Goal: Task Accomplishment & Management: Complete application form

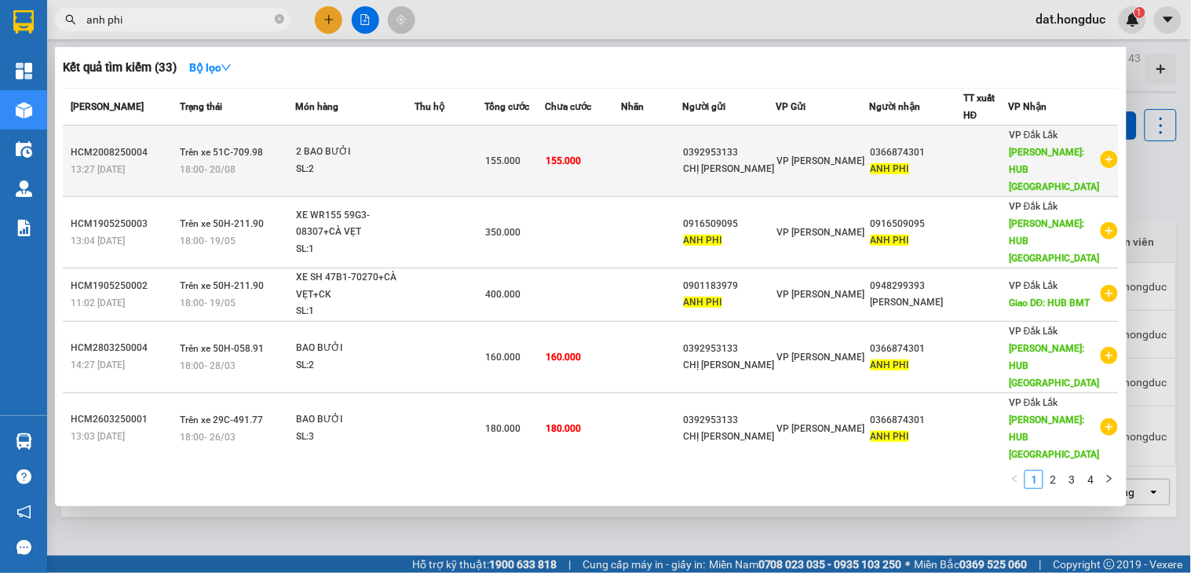
type input "anh phi"
click at [1101, 151] on icon "plus-circle" at bounding box center [1109, 159] width 17 height 17
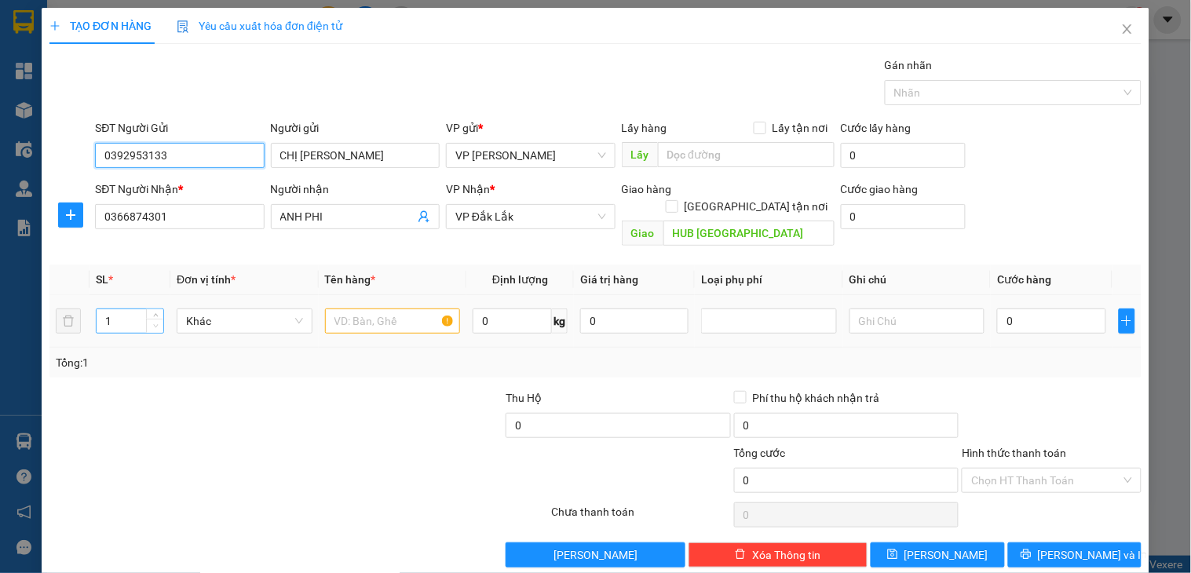
click at [149, 319] on span "Decrease Value" at bounding box center [154, 326] width 17 height 14
type input "2"
click at [153, 315] on icon "up" at bounding box center [155, 317] width 5 height 5
click at [339, 309] on input "text" at bounding box center [393, 321] width 136 height 25
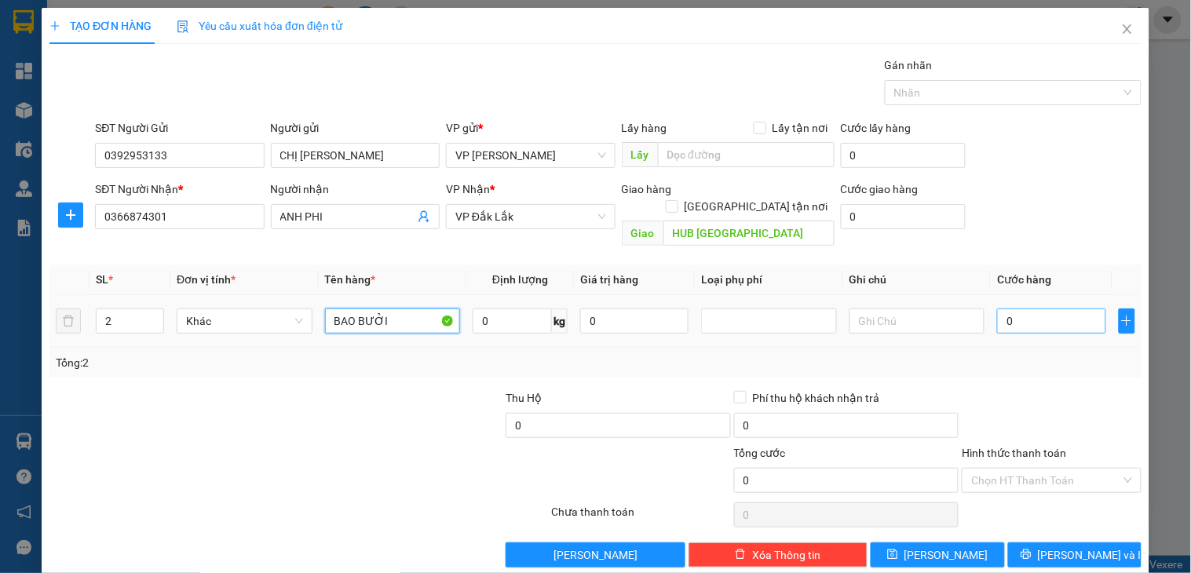
type input "BAO BƯỞI"
click at [1036, 309] on input "0" at bounding box center [1051, 321] width 108 height 25
type input "1"
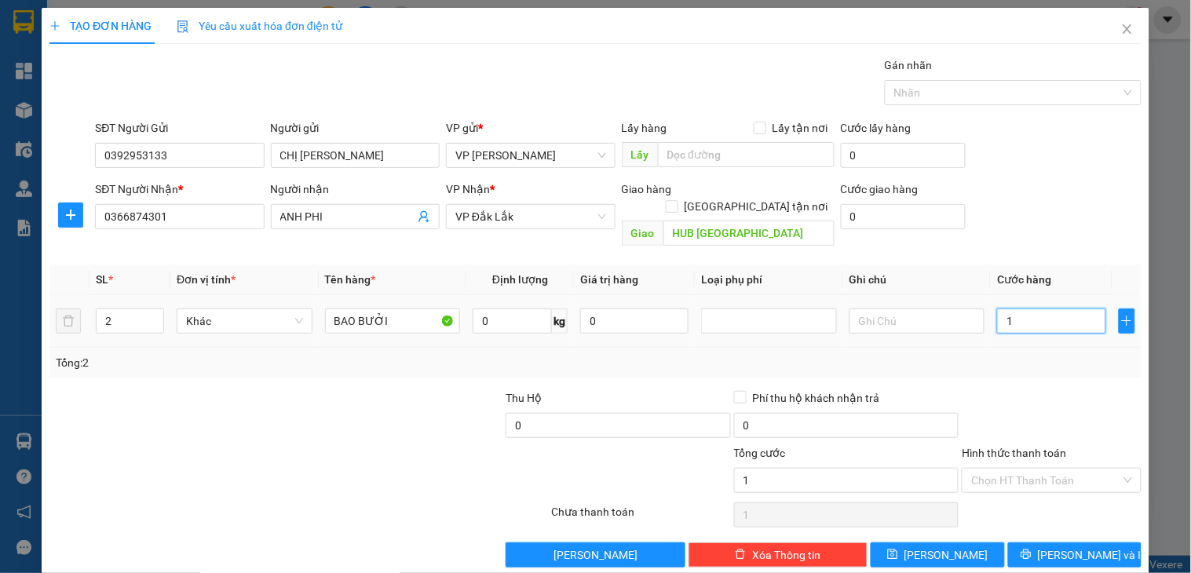
type input "11"
type input "115"
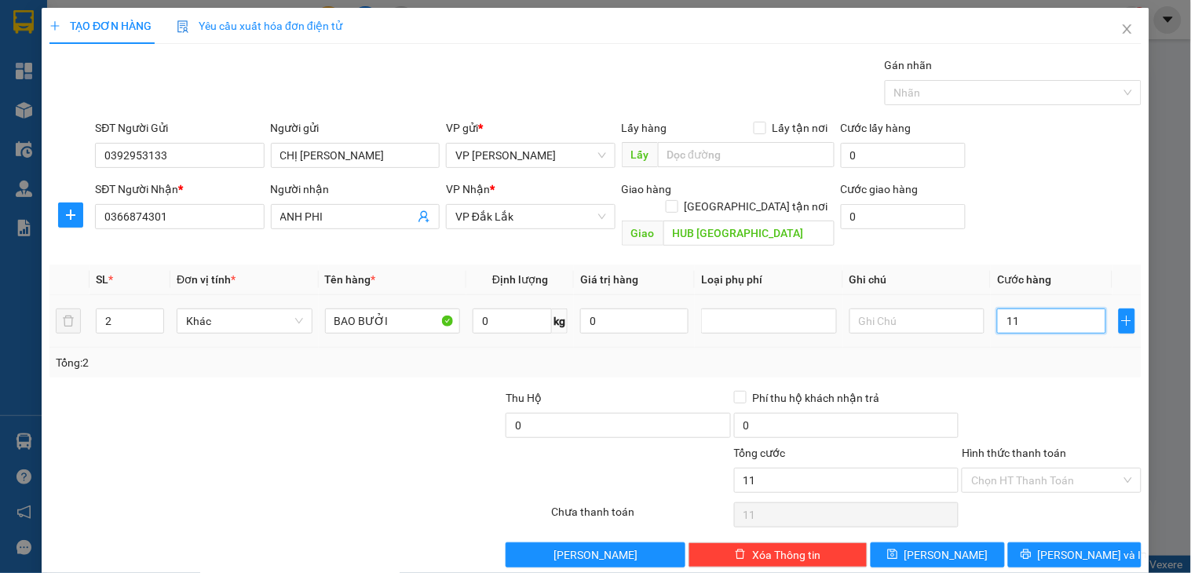
type input "115"
type input "1.150"
type input "11.500"
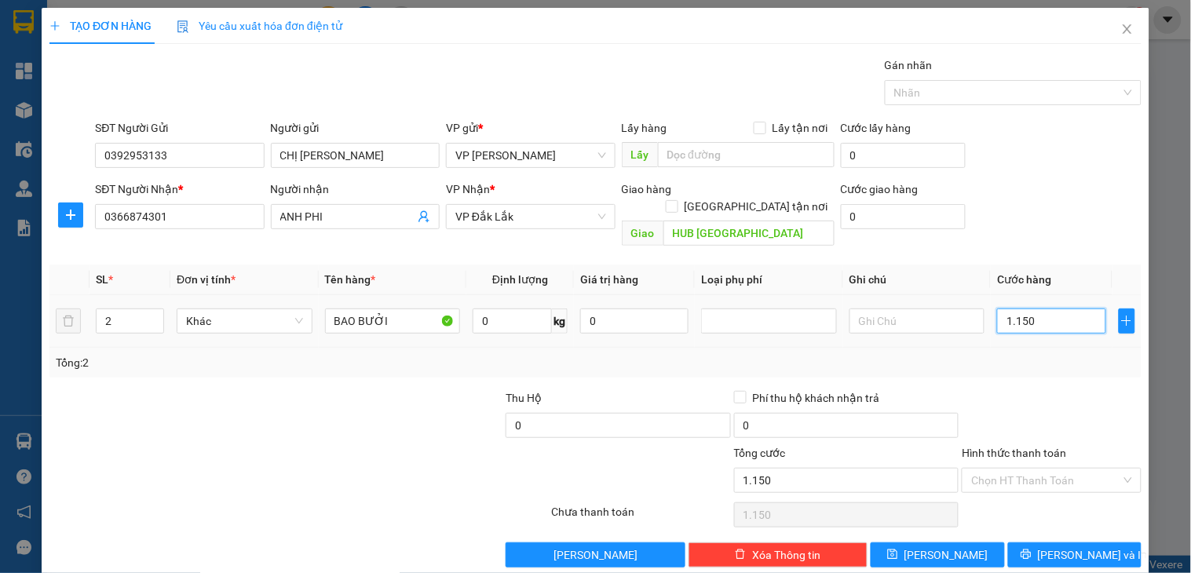
type input "11.500"
type input "115.000"
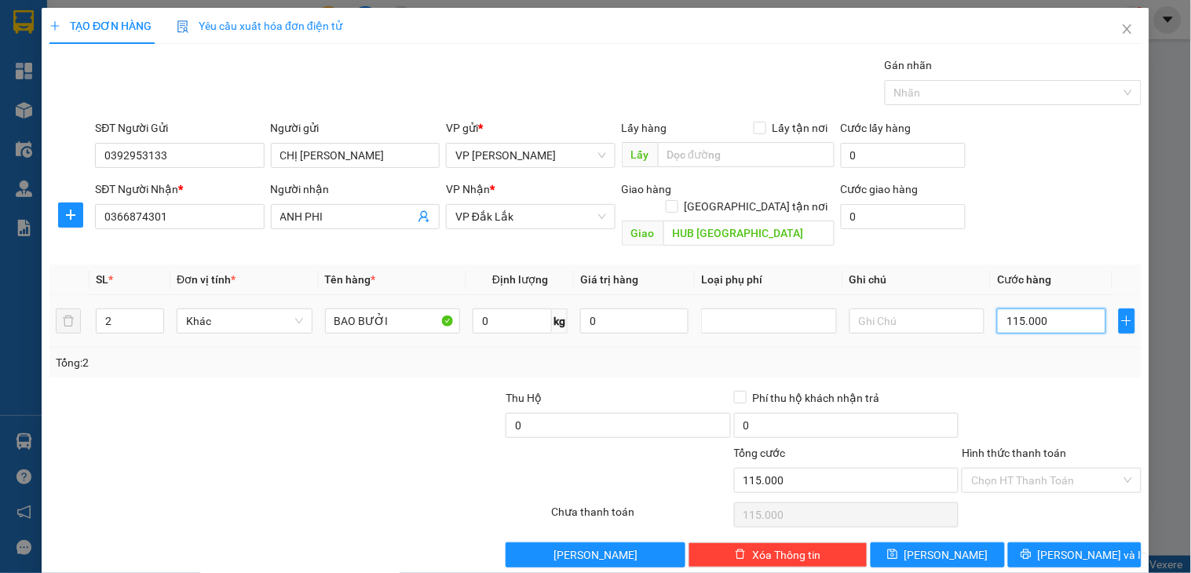
drag, startPoint x: 1038, startPoint y: 301, endPoint x: 992, endPoint y: 308, distance: 46.1
click at [997, 309] on input "115.000" at bounding box center [1051, 321] width 108 height 25
type input "1"
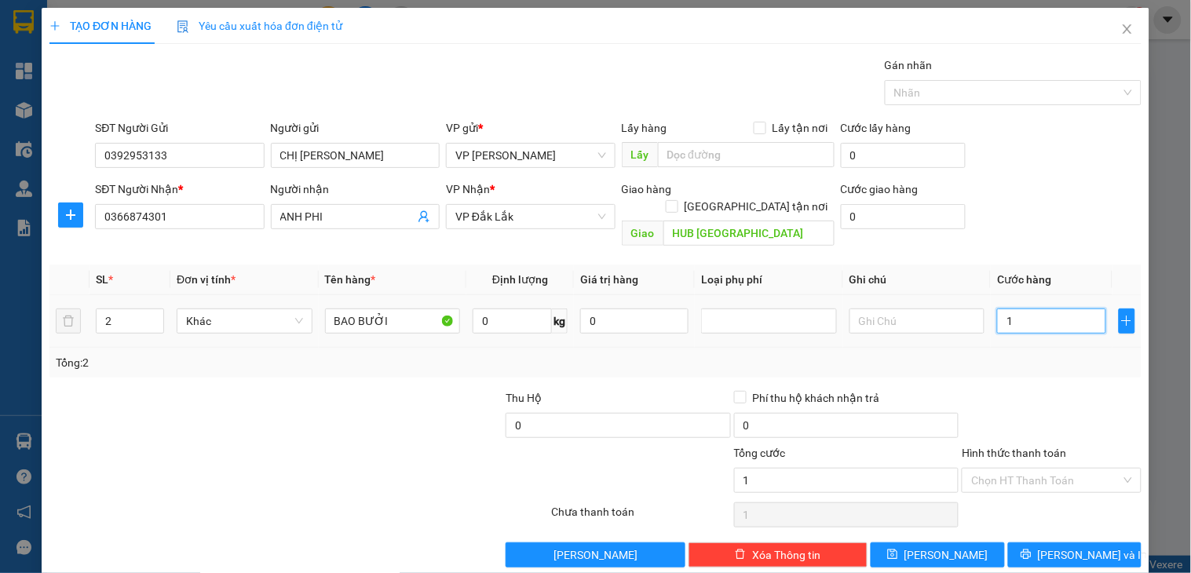
type input "11"
type input "110"
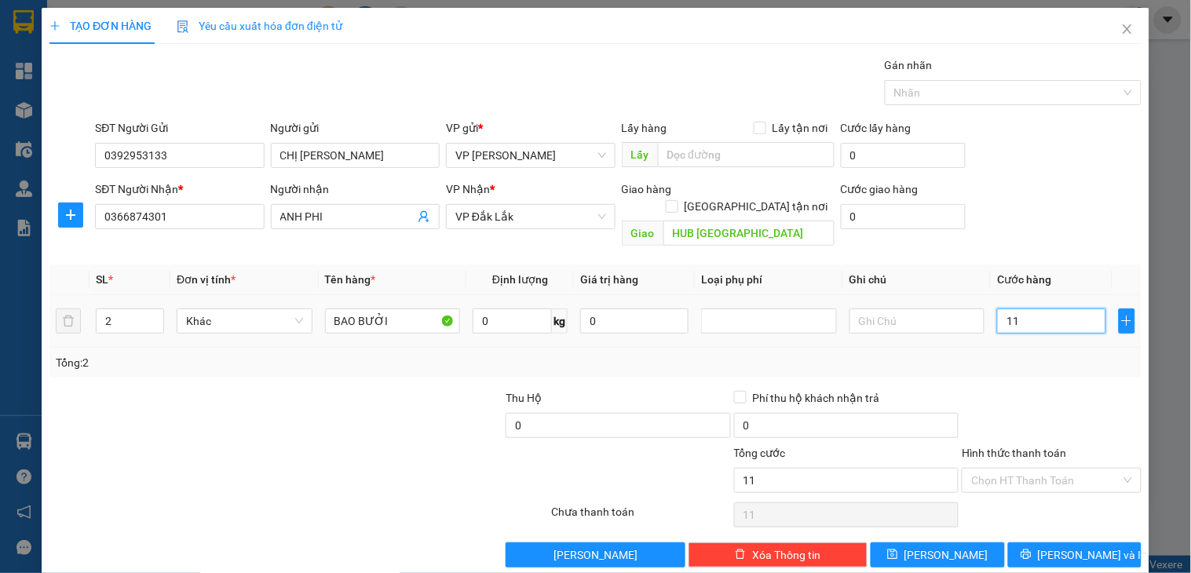
type input "110"
type input "1.100"
type input "11.000"
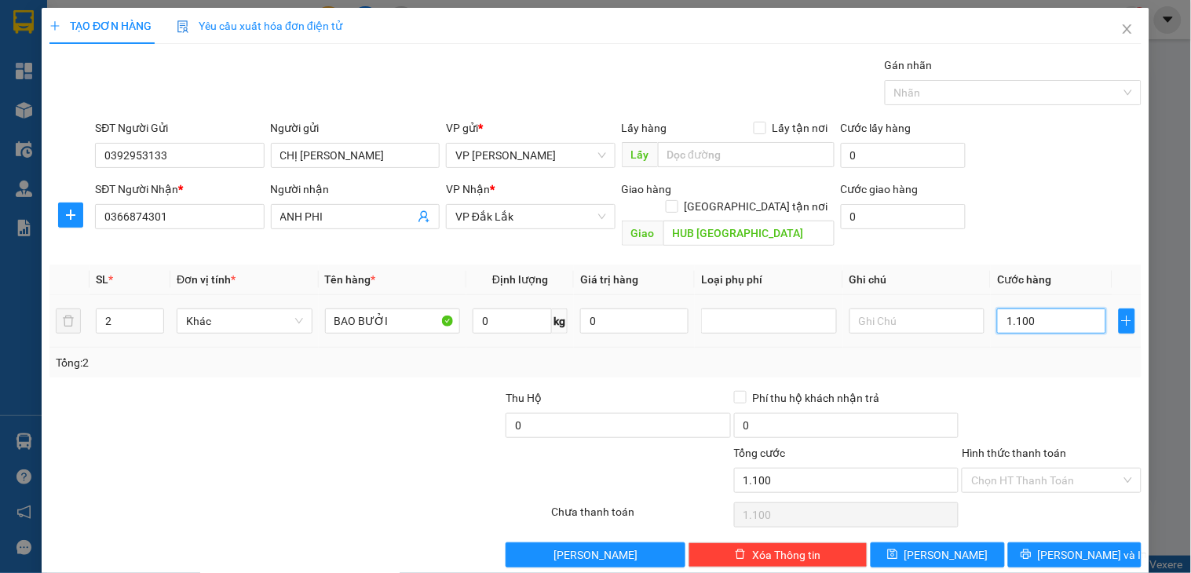
type input "11.000"
type input "110.000"
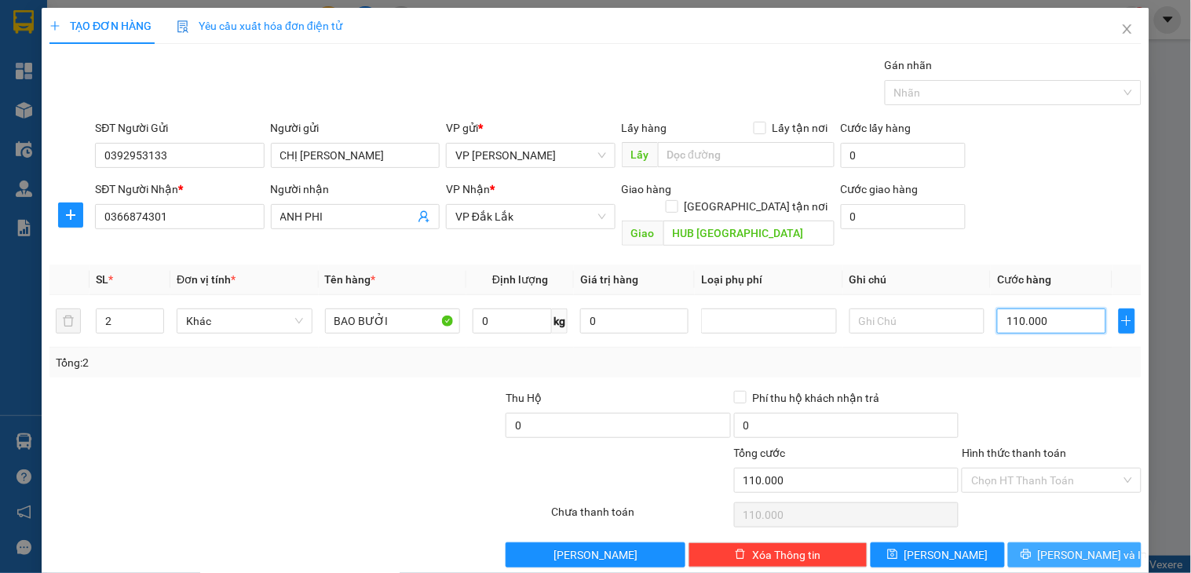
type input "110.000"
click at [1032, 549] on span "printer" at bounding box center [1026, 555] width 11 height 13
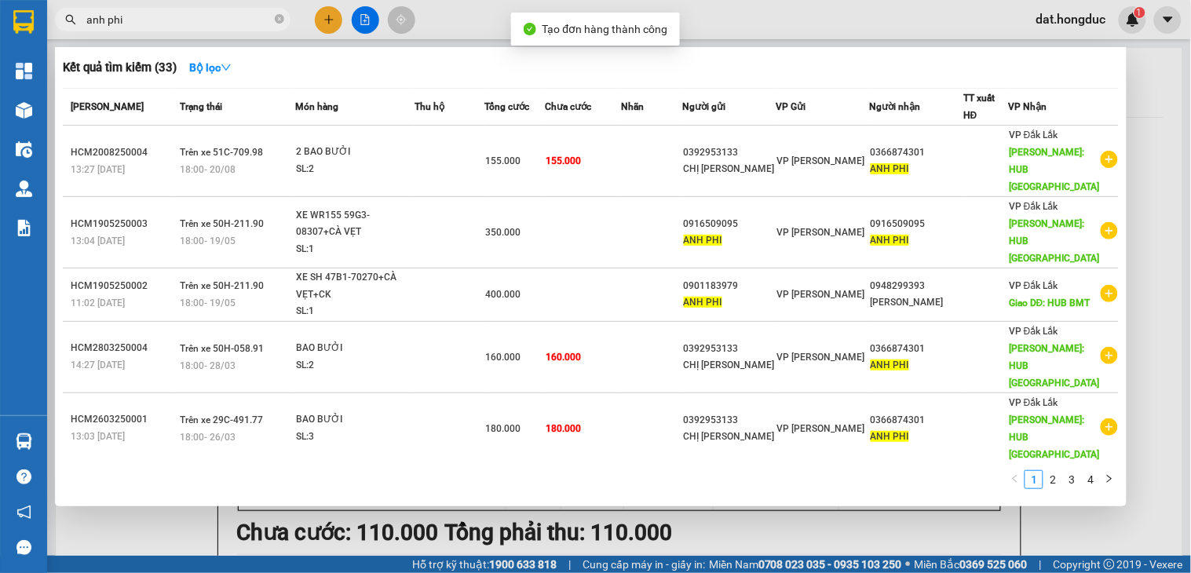
click at [1144, 108] on div at bounding box center [595, 286] width 1191 height 573
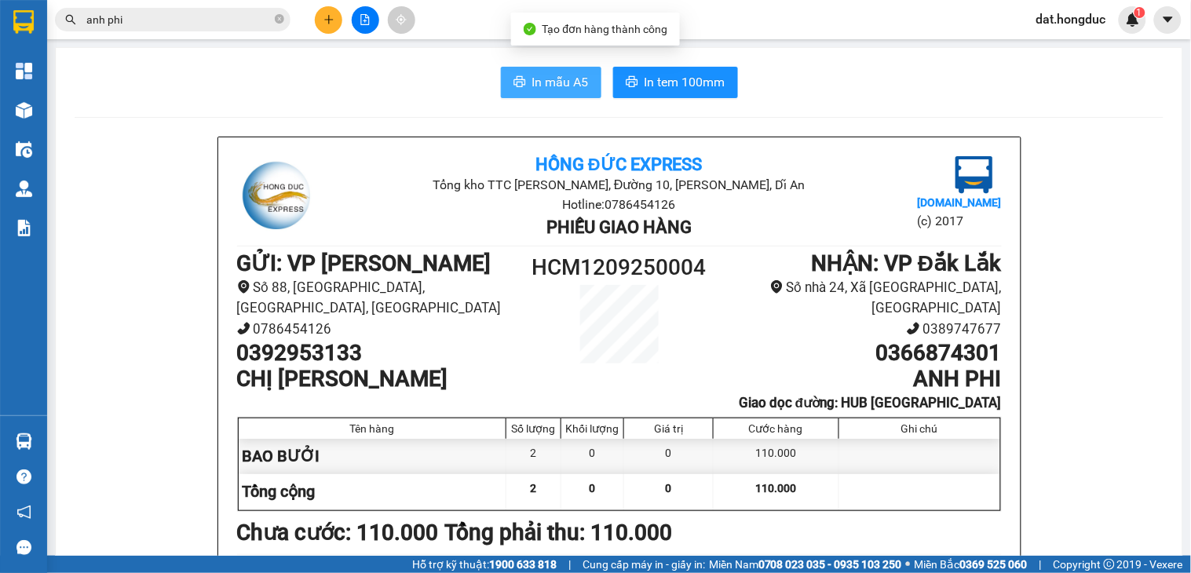
click at [532, 88] on span "In mẫu A5" at bounding box center [560, 82] width 57 height 20
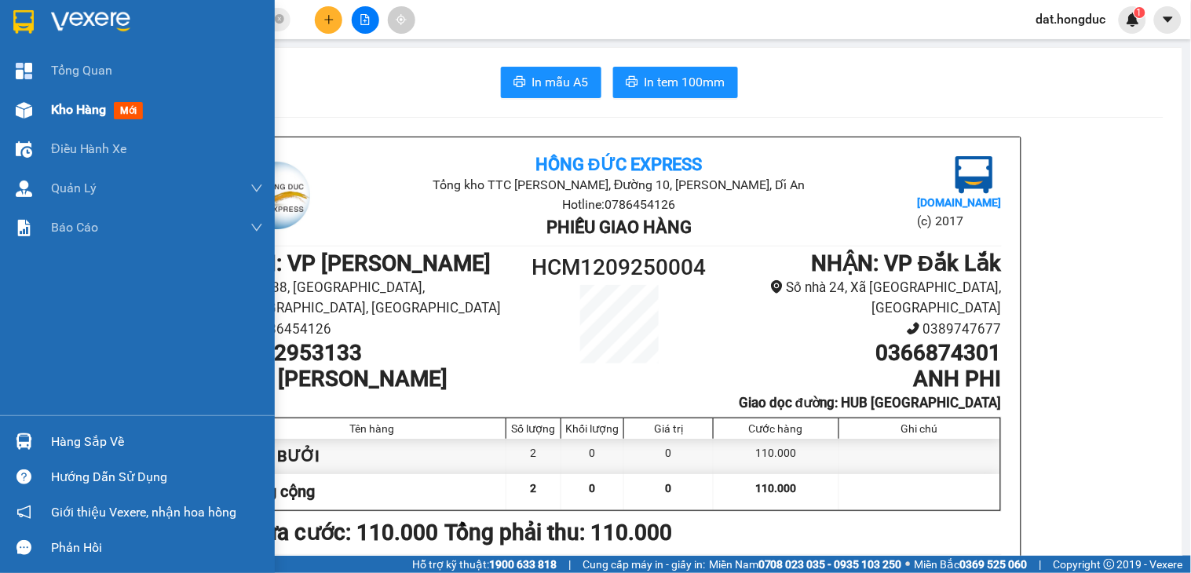
click at [73, 106] on span "Kho hàng" at bounding box center [78, 109] width 55 height 15
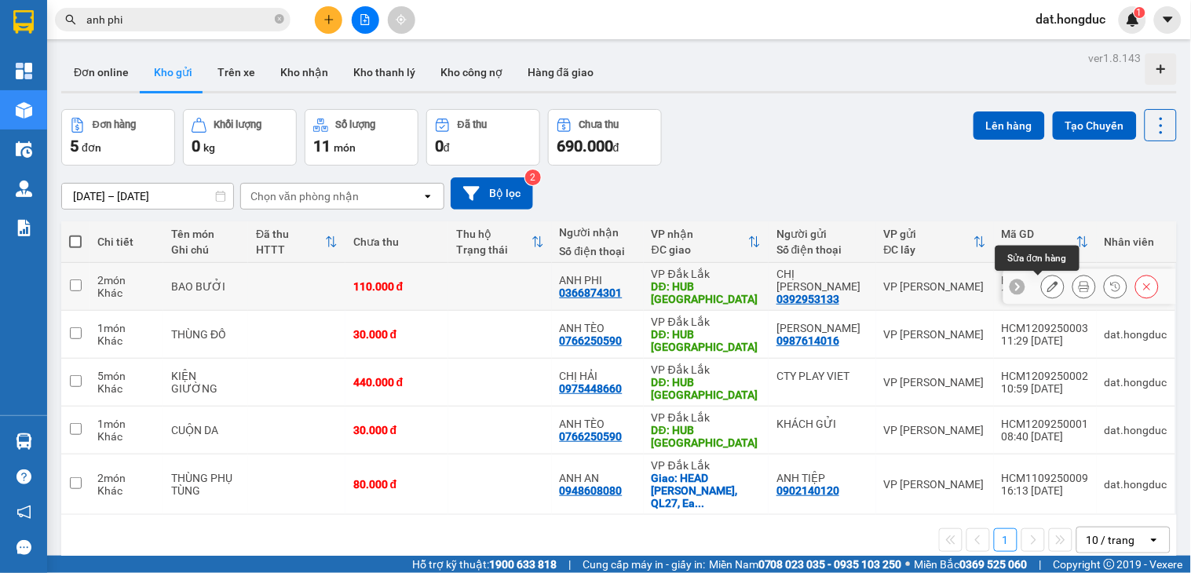
click at [1047, 287] on icon at bounding box center [1052, 286] width 11 height 11
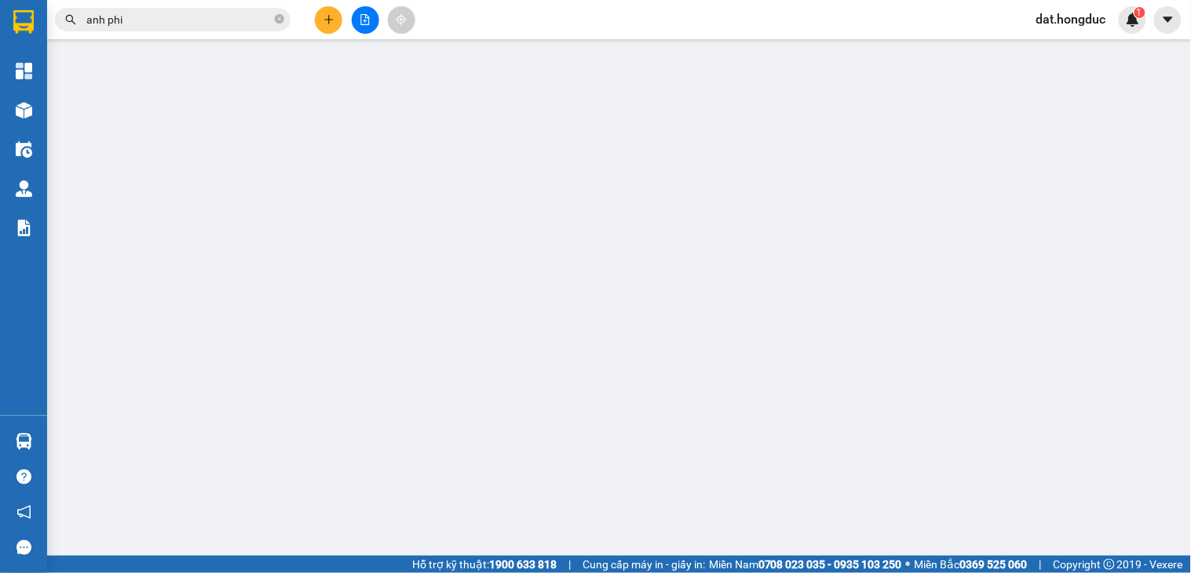
type input "0392953133"
type input "CHỊ [PERSON_NAME]"
type input "0366874301"
type input "ANH PHI"
type input "HUB [GEOGRAPHIC_DATA]"
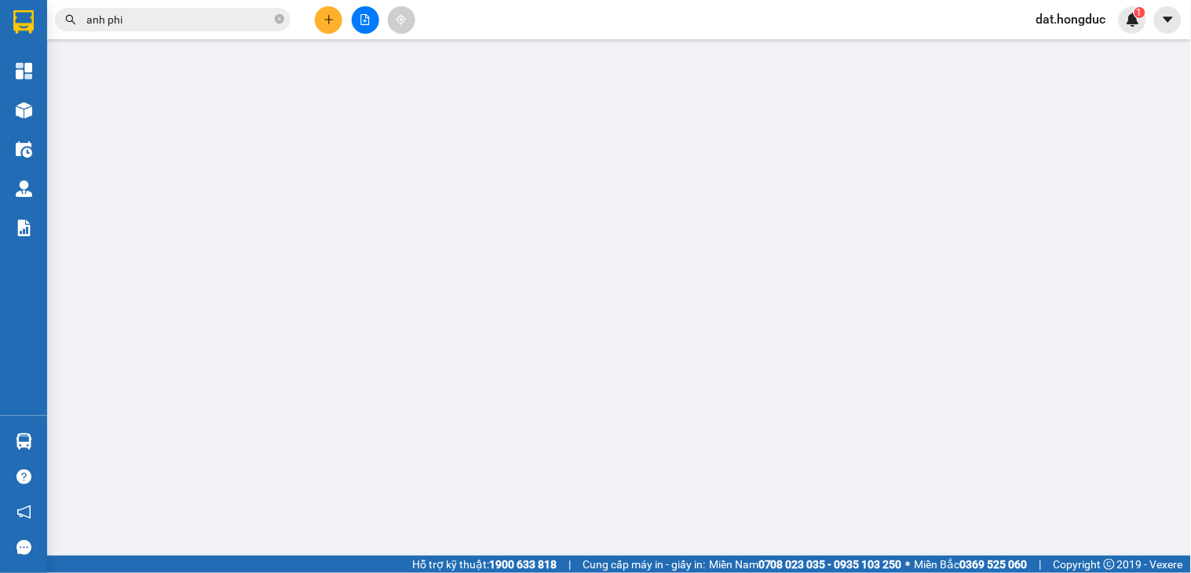
type input "110.000"
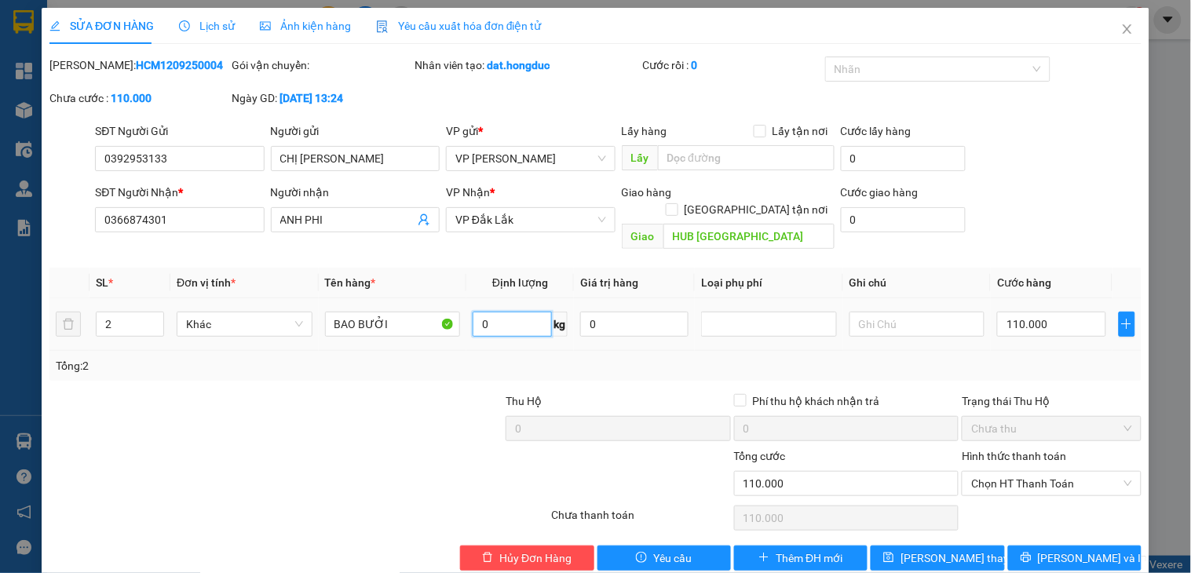
click at [512, 312] on input "0" at bounding box center [512, 324] width 79 height 25
type input "60"
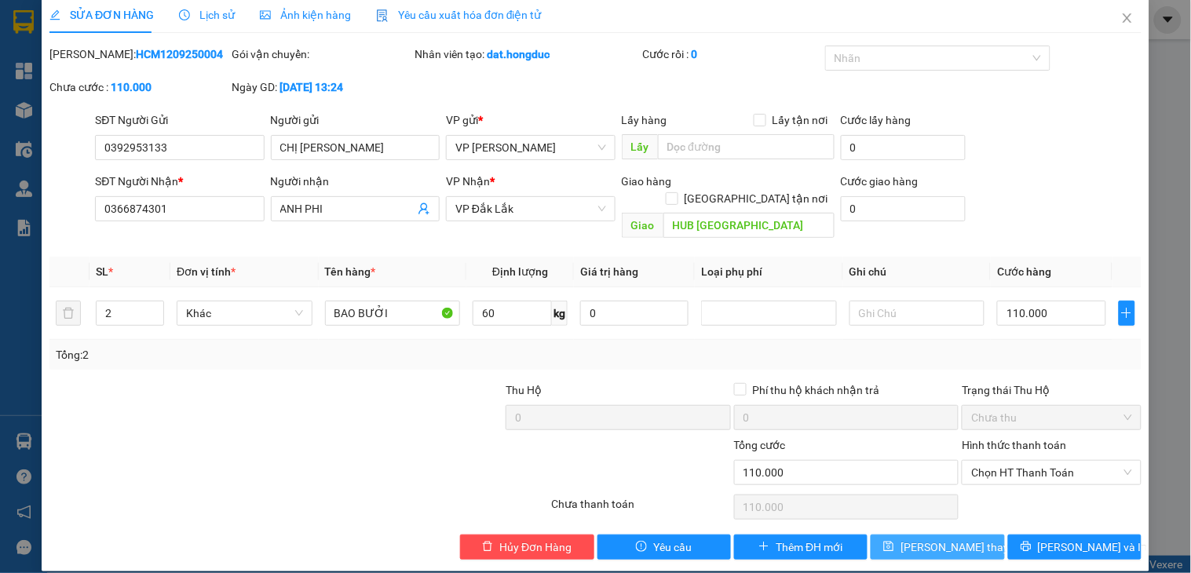
click at [945, 539] on span "[PERSON_NAME] thay đổi" at bounding box center [963, 547] width 126 height 17
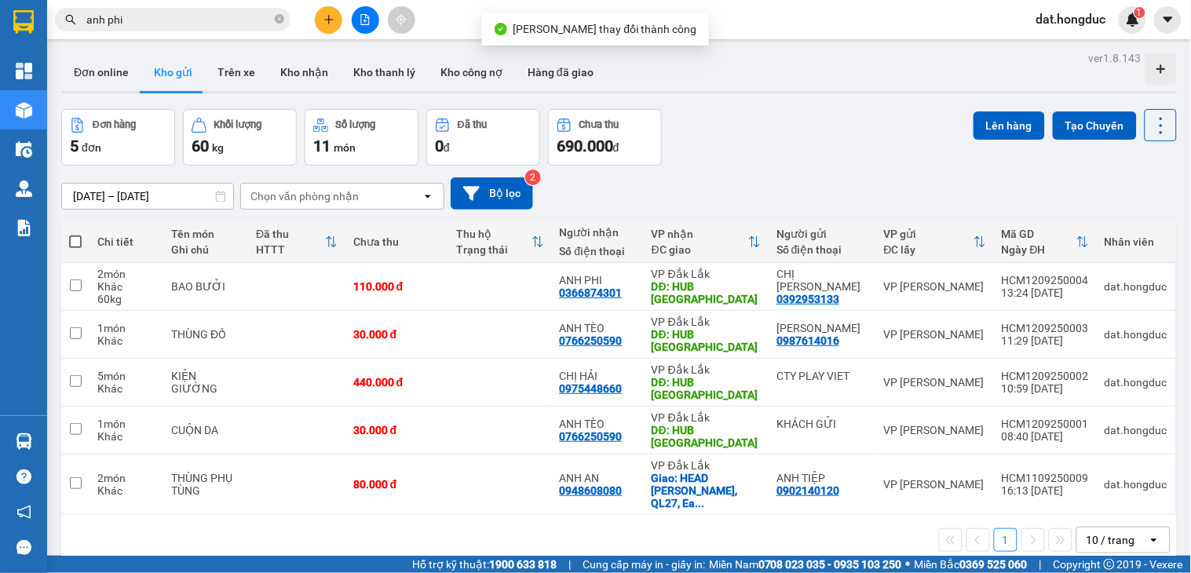
click at [272, 20] on span "anh phi" at bounding box center [173, 20] width 236 height 24
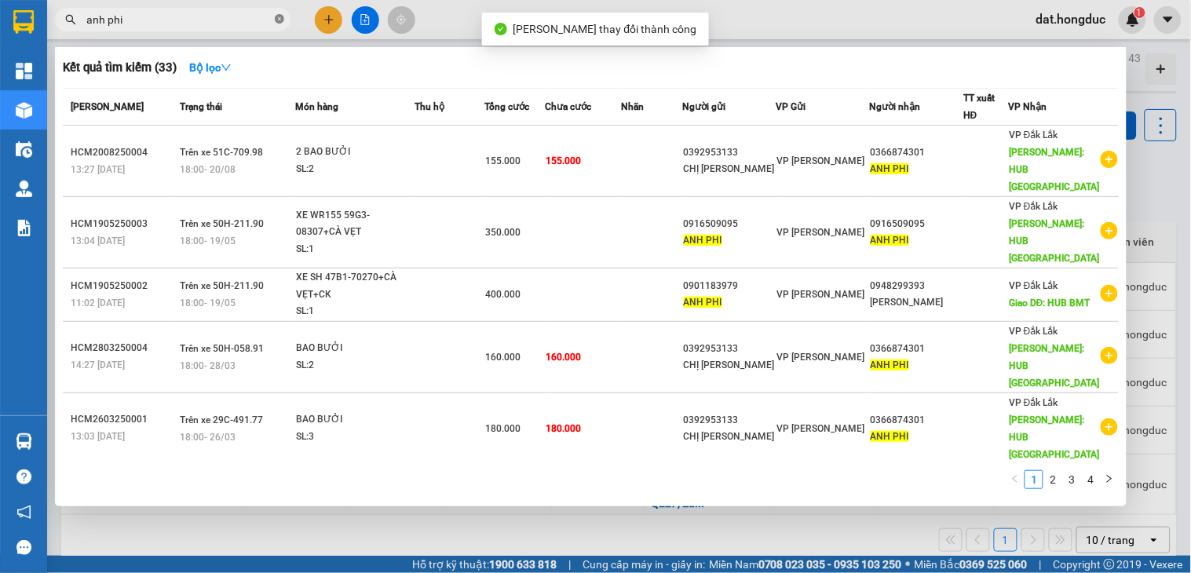
click at [283, 14] on icon "close-circle" at bounding box center [279, 18] width 9 height 9
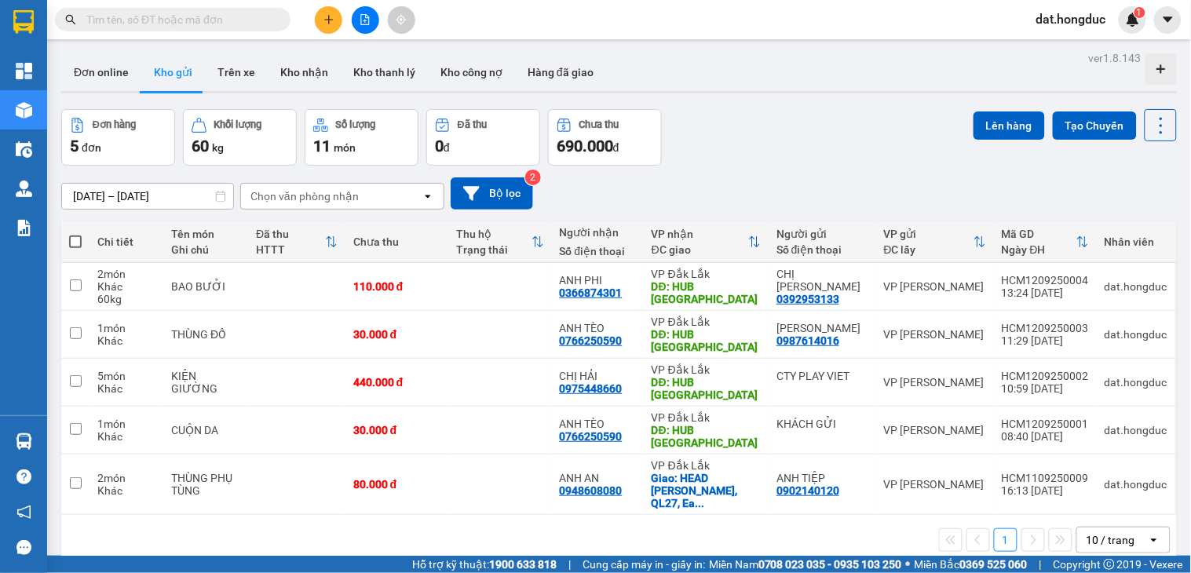
click at [223, 18] on input "text" at bounding box center [178, 19] width 185 height 17
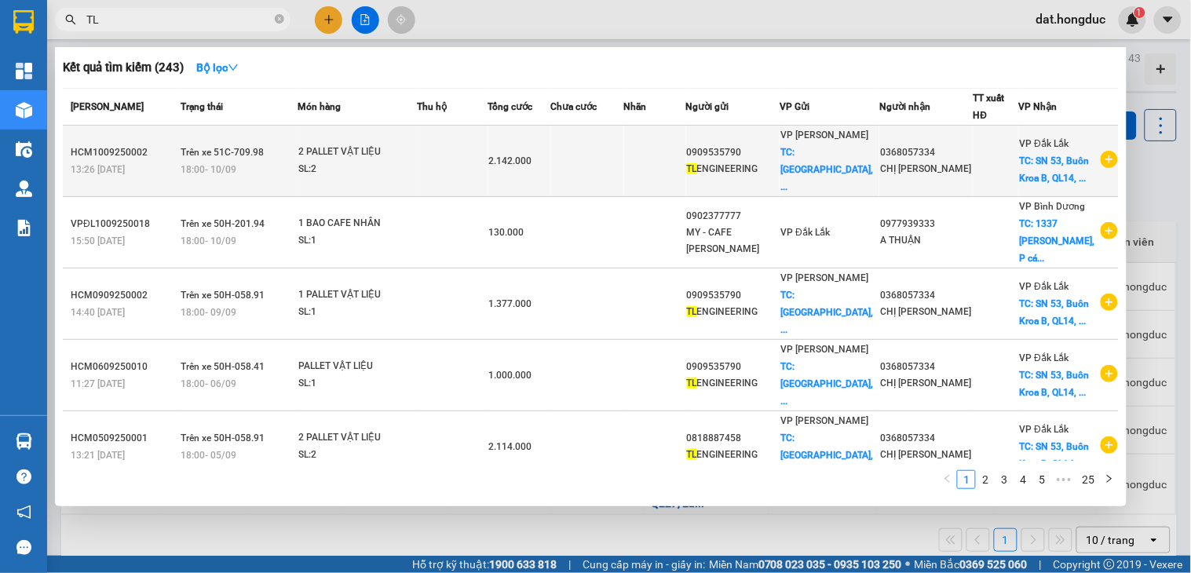
type input "TL"
click at [1101, 151] on icon "plus-circle" at bounding box center [1109, 159] width 17 height 17
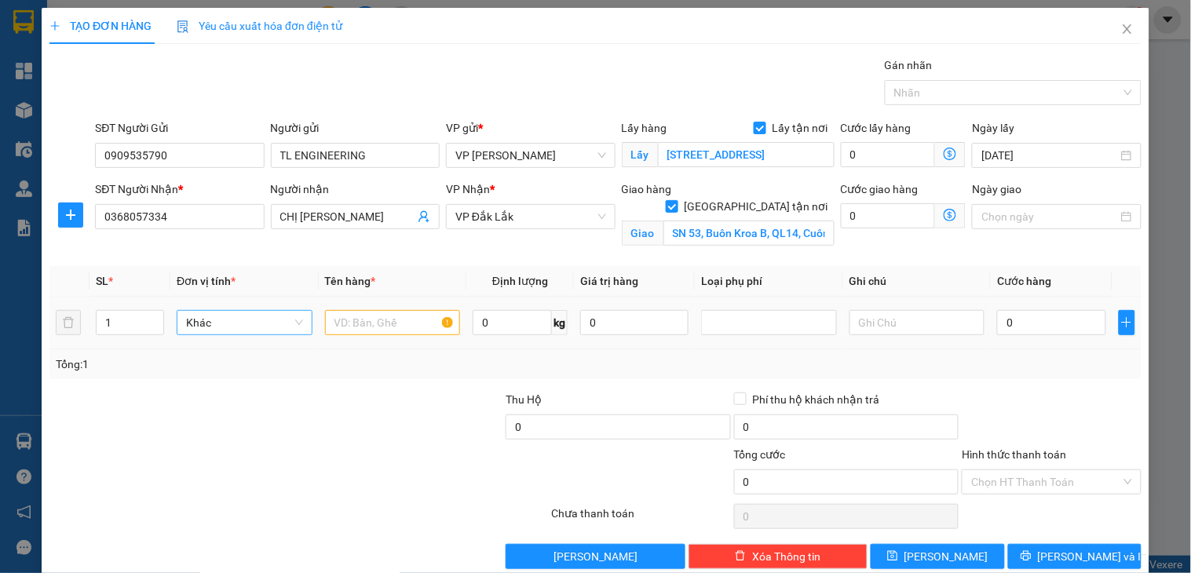
click at [151, 318] on span "up" at bounding box center [155, 317] width 9 height 9
type input "2"
click at [343, 320] on input "text" at bounding box center [393, 322] width 136 height 25
type input "2 PALLET VẬT LIỆU"
click at [1042, 325] on input "0" at bounding box center [1051, 322] width 108 height 25
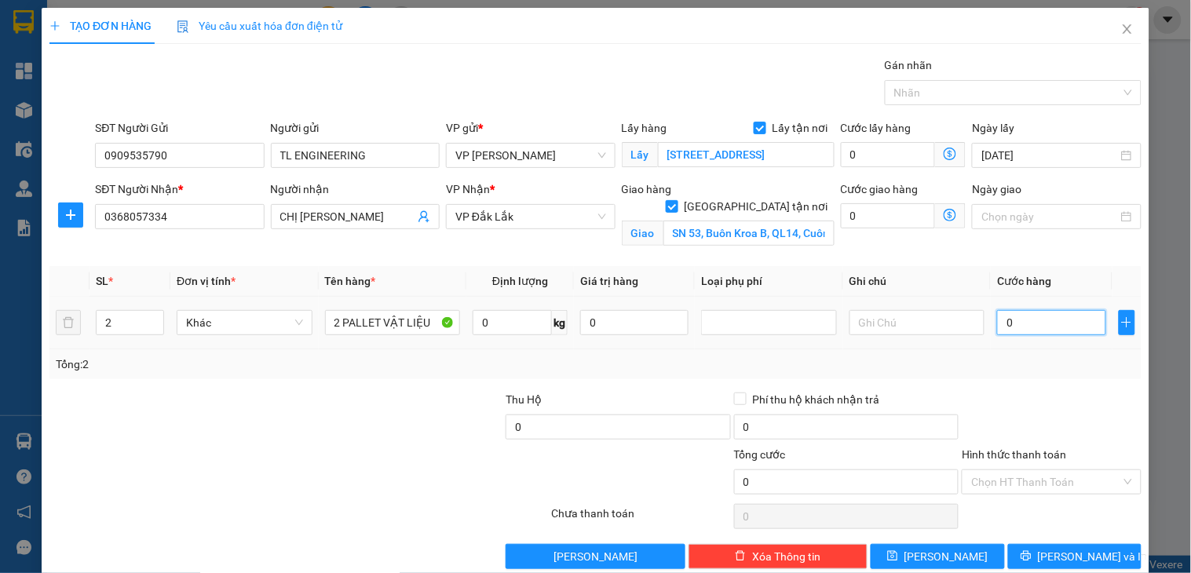
type input "3"
type input "0"
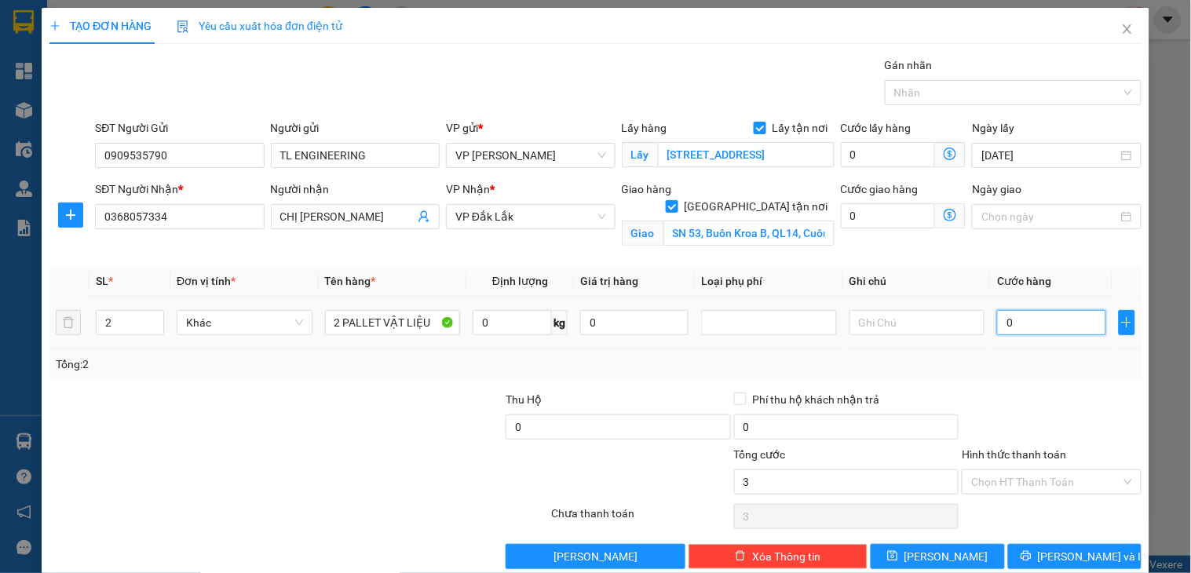
type input "0"
type input "02"
type input "2"
type input "020"
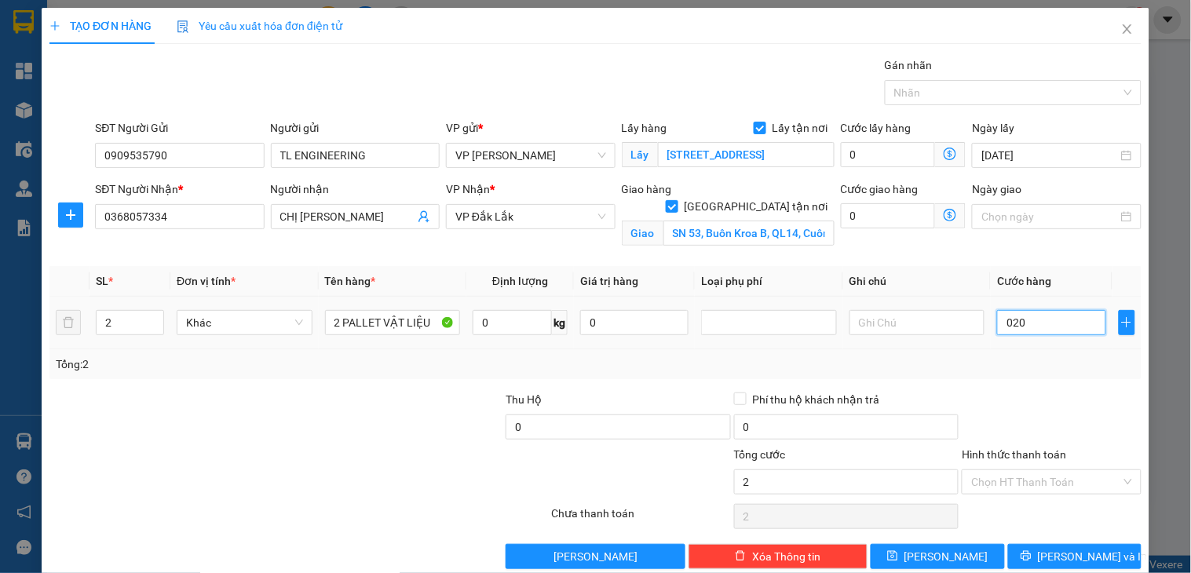
type input "20"
type input "02.000"
type input "2.000"
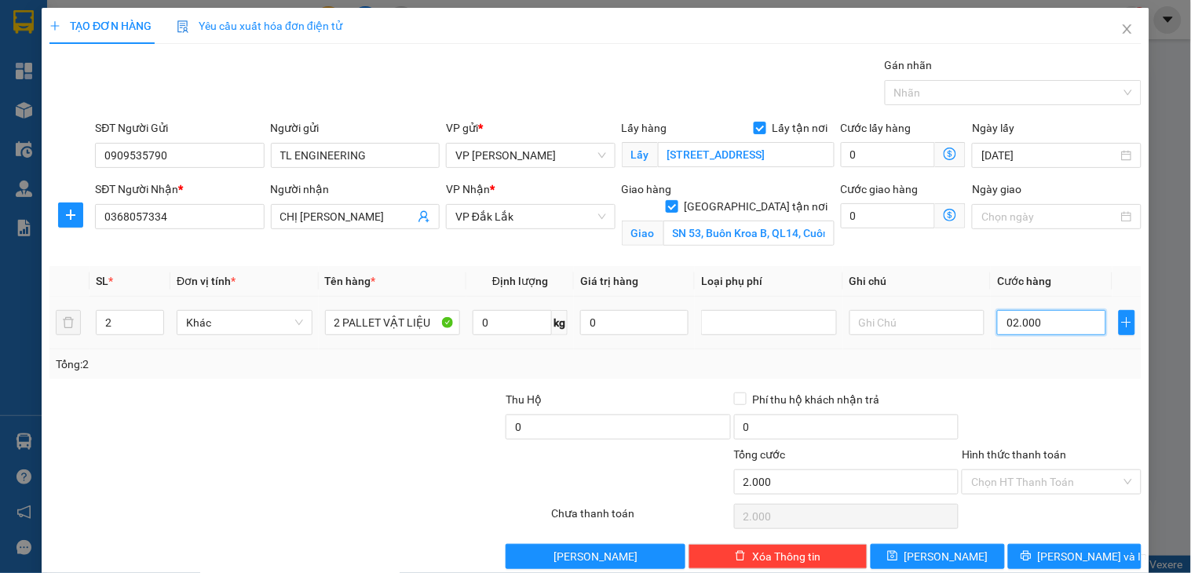
type input "020.000"
type input "20.000"
type input "0.200.000"
type input "200.000"
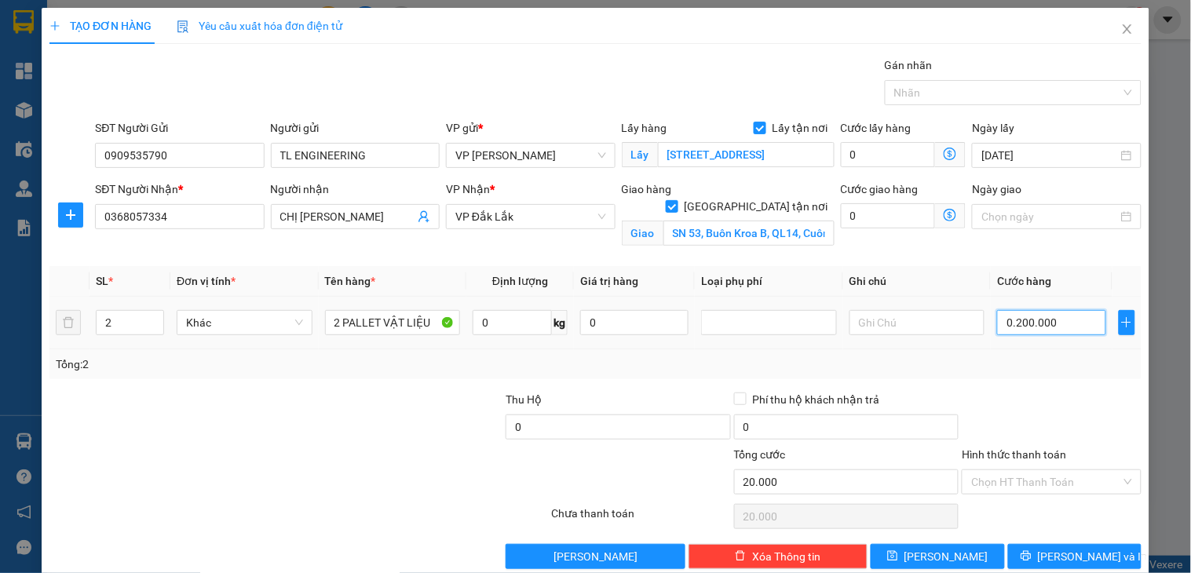
type input "200.000"
type input "02.000.000"
type input "2.000.000"
drag, startPoint x: 1050, startPoint y: 325, endPoint x: 948, endPoint y: 330, distance: 102.2
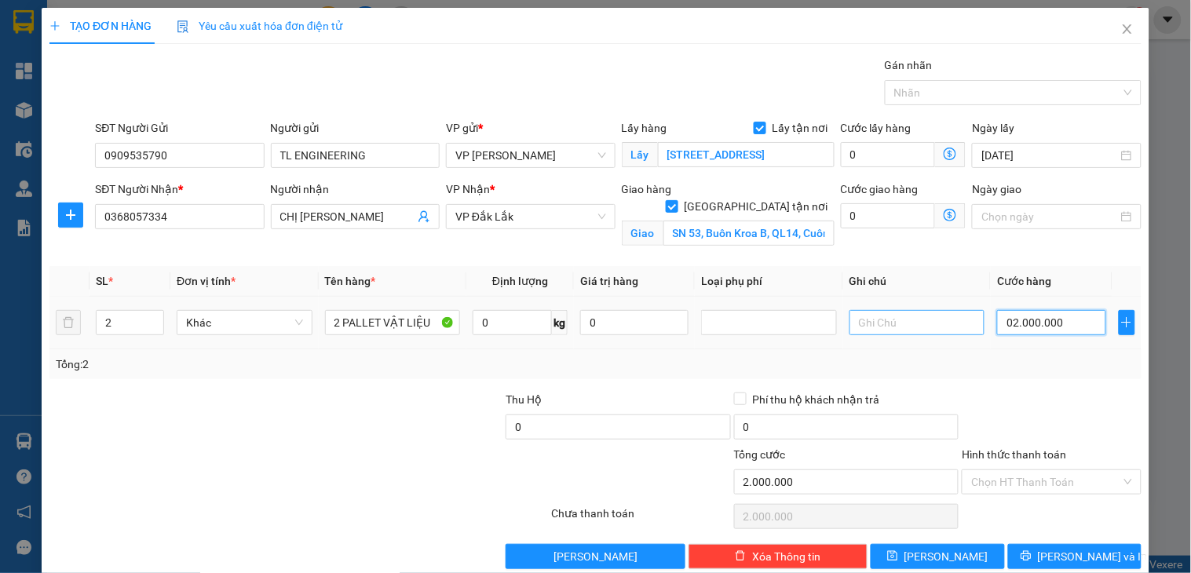
click at [948, 330] on tr "2 Khác 2 PALLET VẬT LIỆU 0 kg 0 02.000.000" at bounding box center [595, 323] width 1092 height 53
type input "2"
type input "200"
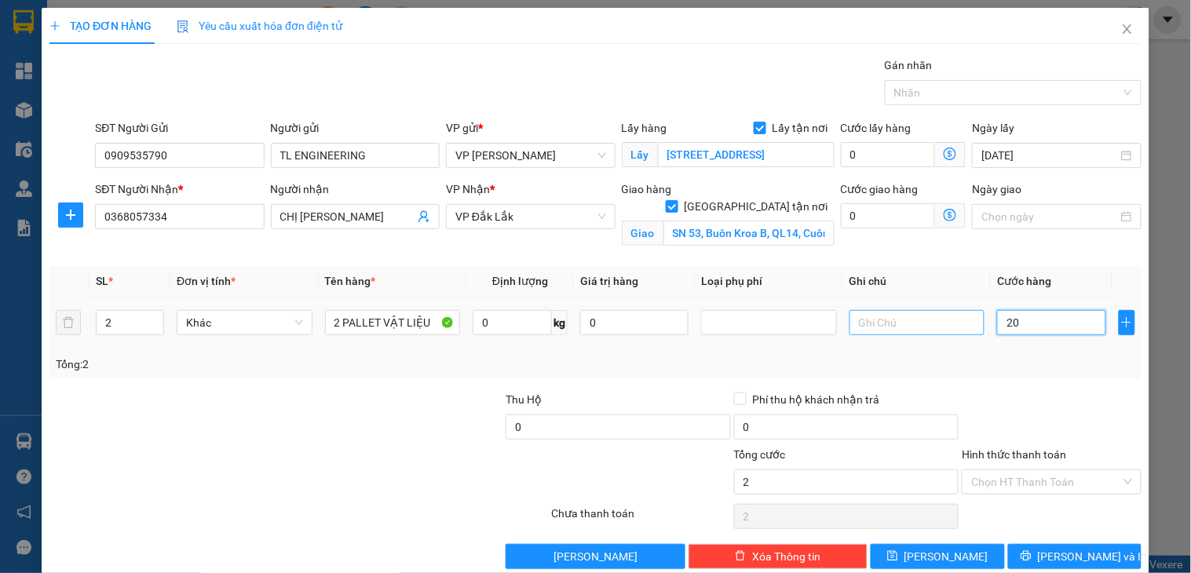
type input "200"
type input "2.000"
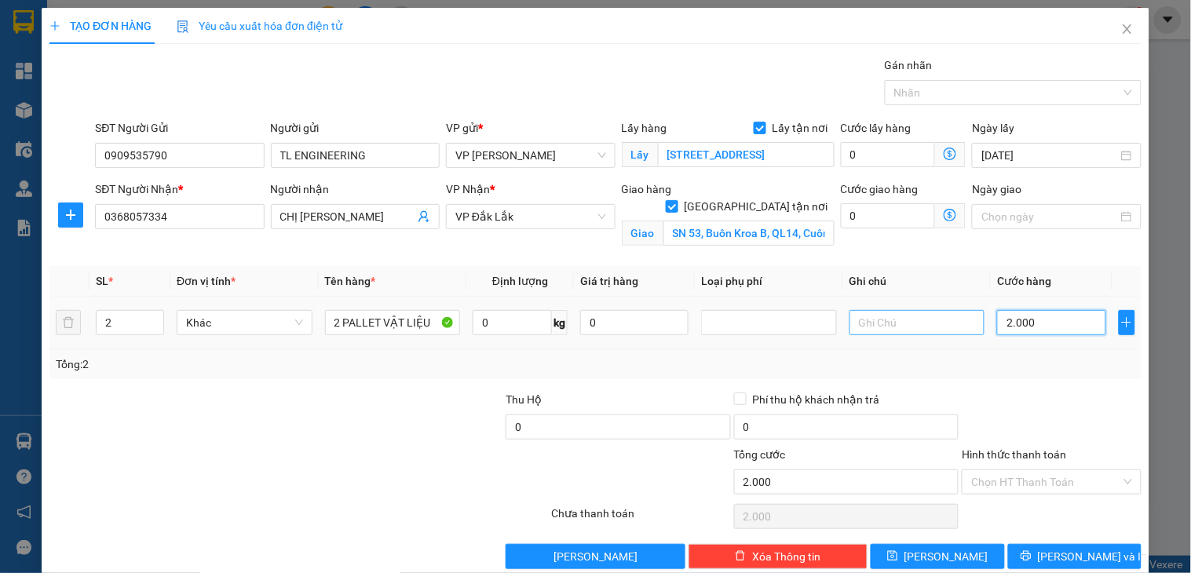
type input "20.000"
type input "200.000"
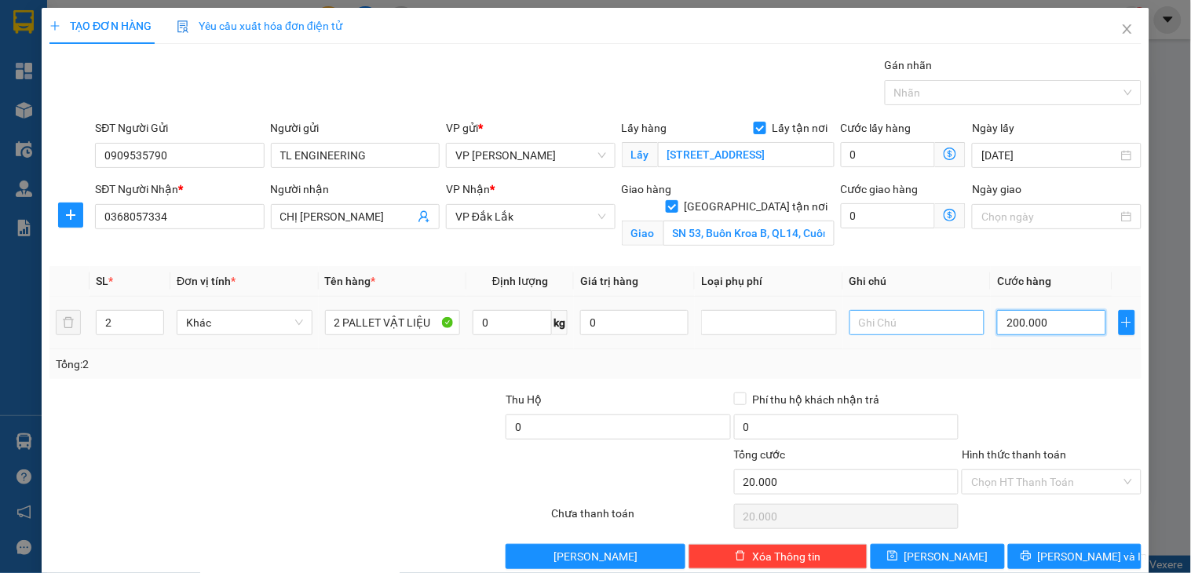
type input "200.000"
type input "2.000.000"
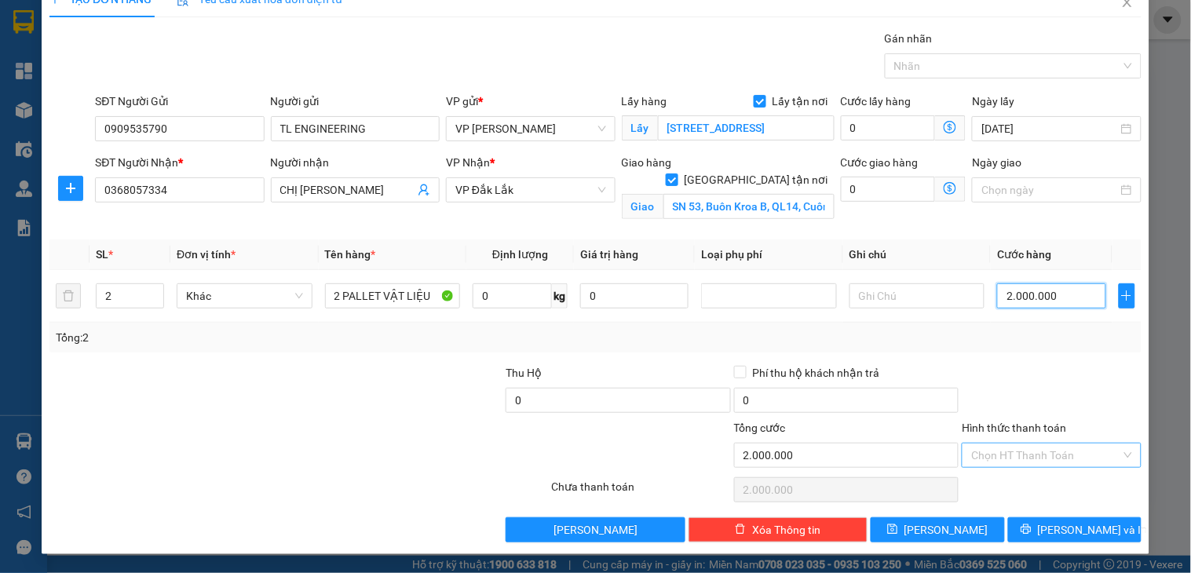
type input "2.000.000"
click at [1010, 454] on input "Hình thức thanh toán" at bounding box center [1045, 456] width 149 height 24
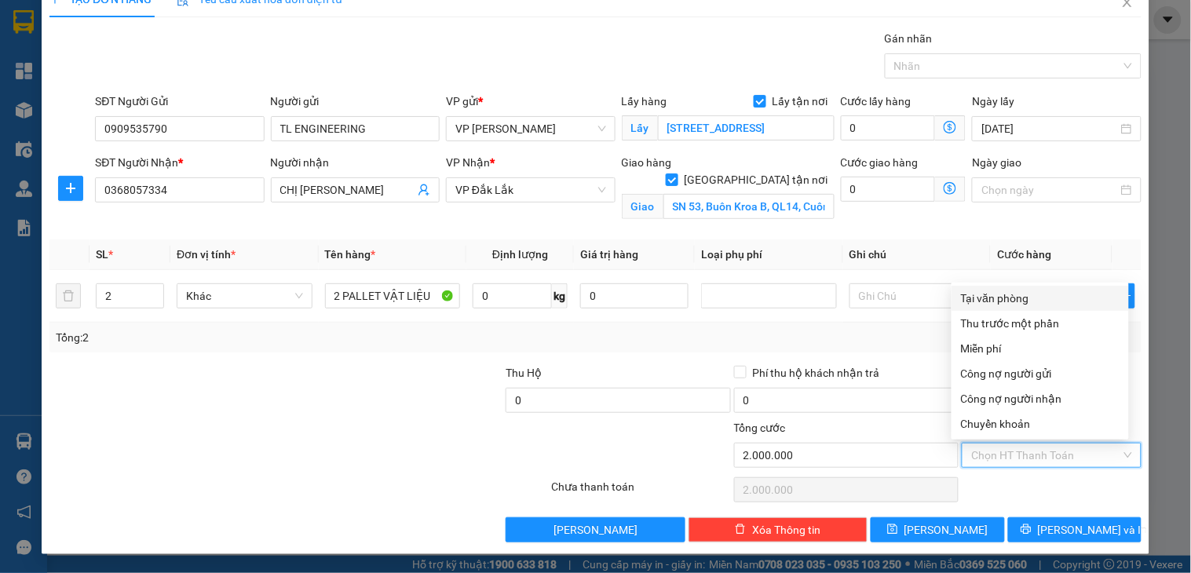
click at [1009, 299] on div "Tại văn phòng" at bounding box center [1040, 298] width 159 height 17
type input "0"
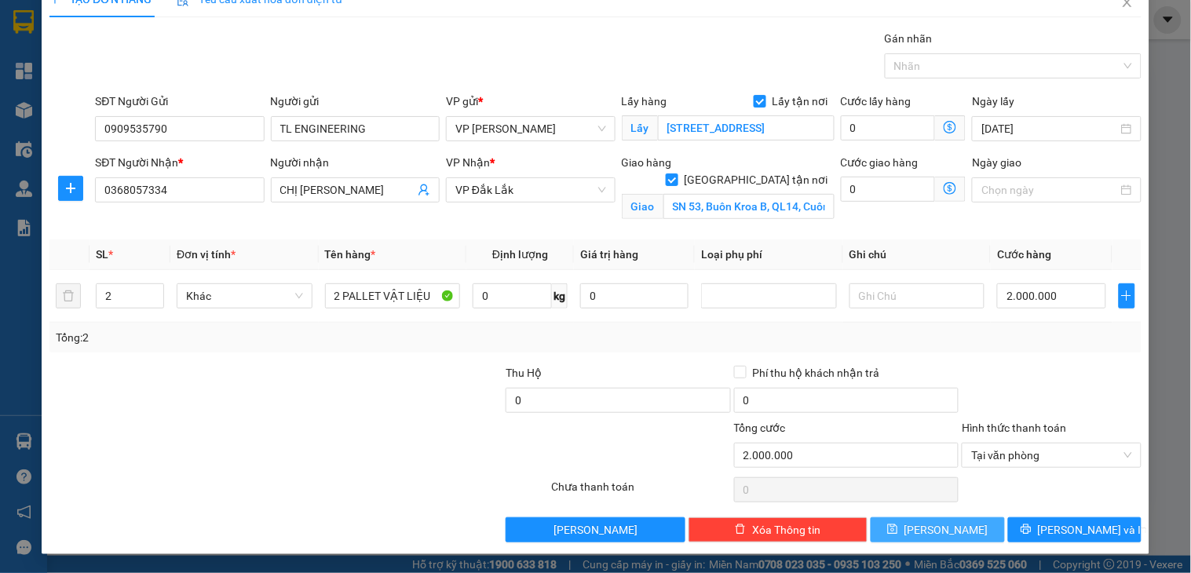
click at [960, 539] on button "[PERSON_NAME]" at bounding box center [937, 529] width 133 height 25
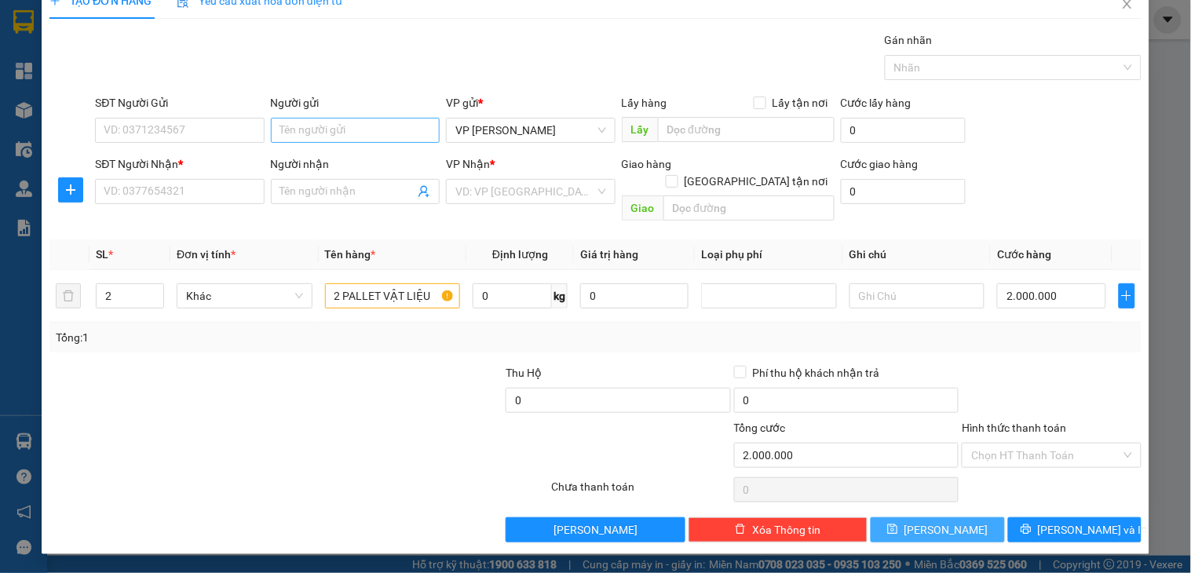
checkbox input "false"
type input "1"
type input "0"
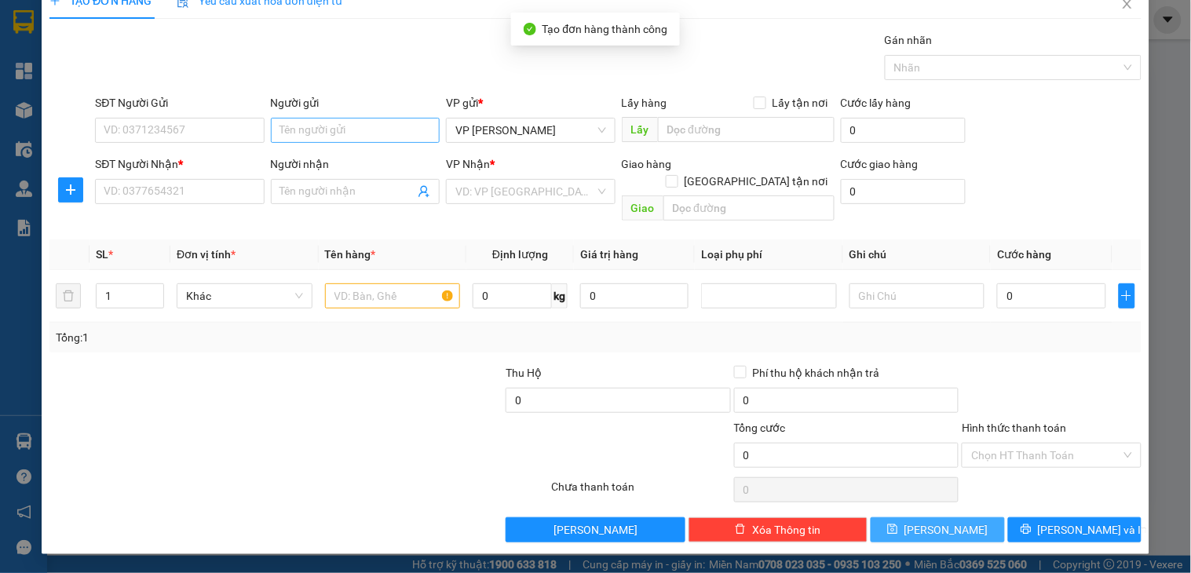
scroll to position [8, 0]
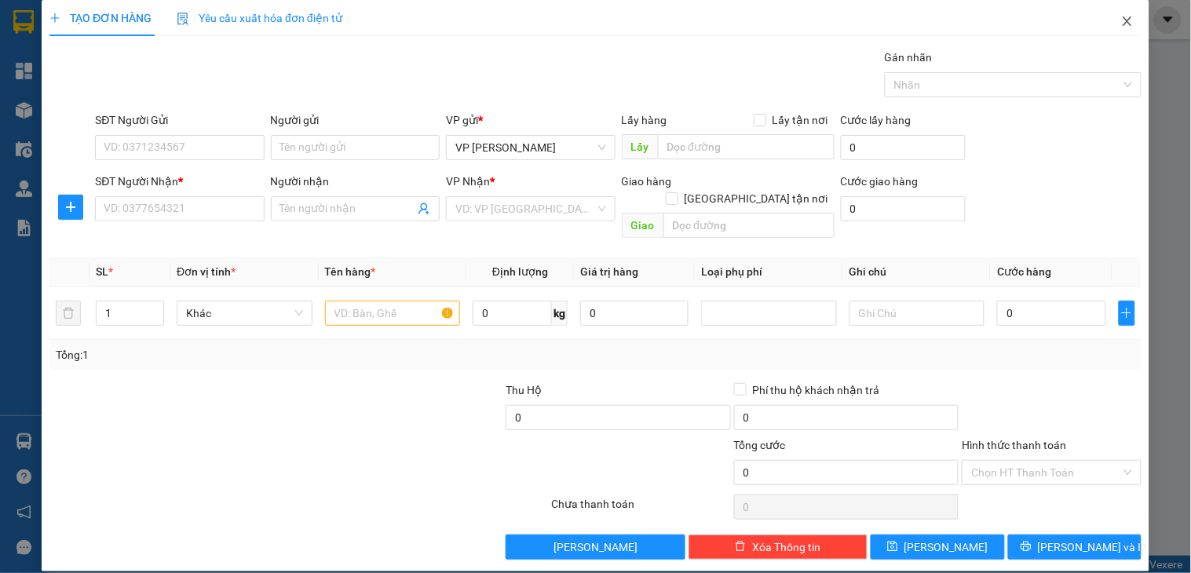
click at [1123, 19] on icon "close" at bounding box center [1127, 20] width 9 height 9
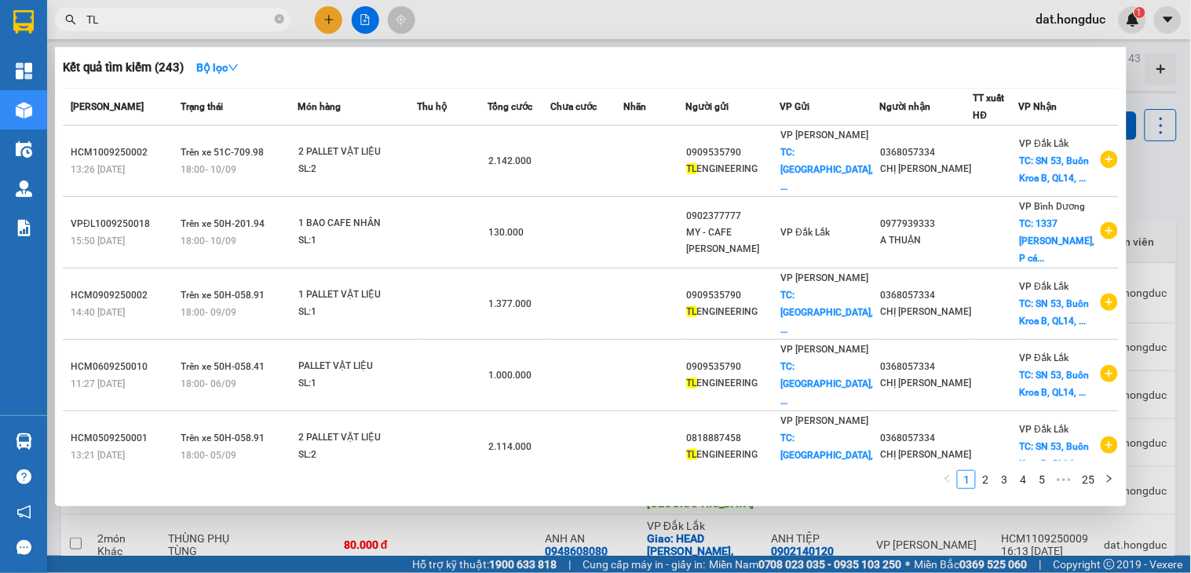
click at [1142, 185] on div at bounding box center [595, 286] width 1191 height 573
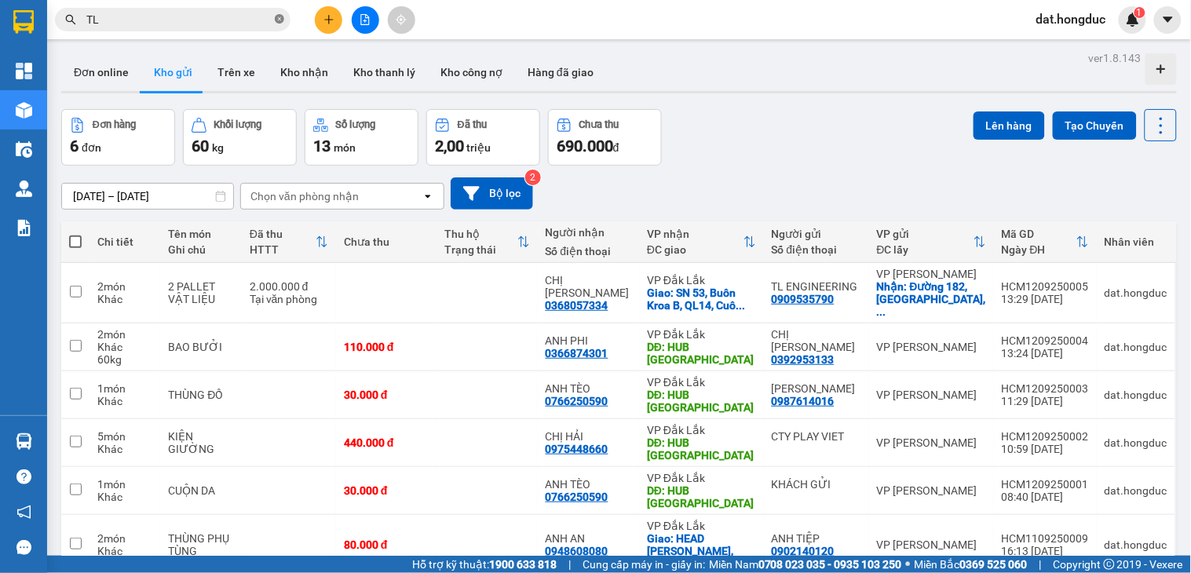
click at [276, 20] on icon "close-circle" at bounding box center [279, 18] width 9 height 9
click at [334, 16] on icon "plus" at bounding box center [328, 19] width 11 height 11
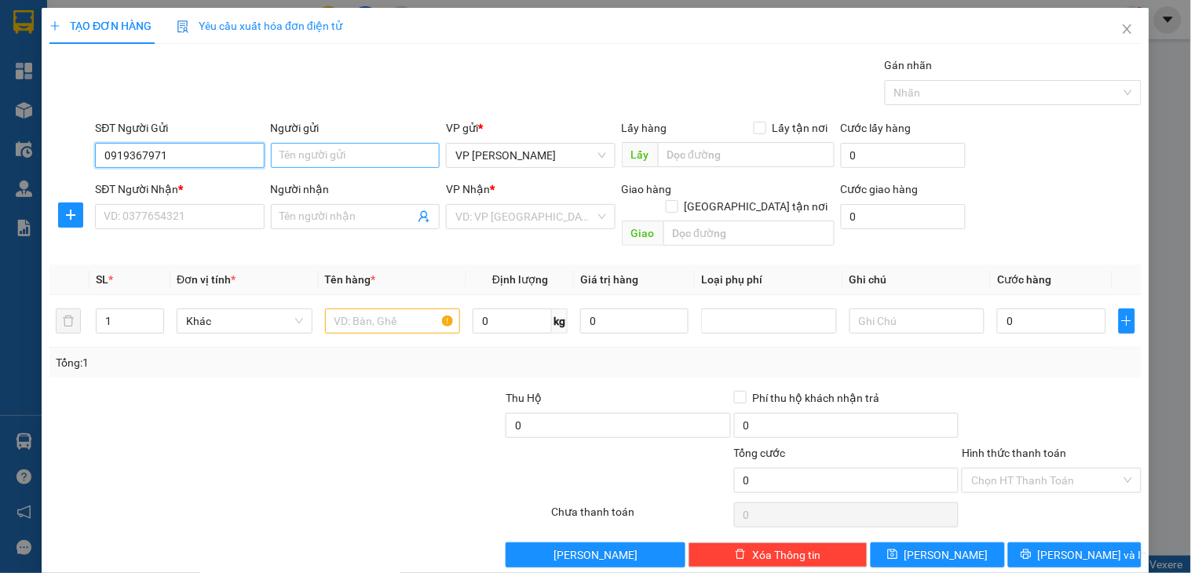
type input "0919367971"
click at [301, 157] on input "Người gửi" at bounding box center [355, 155] width 169 height 25
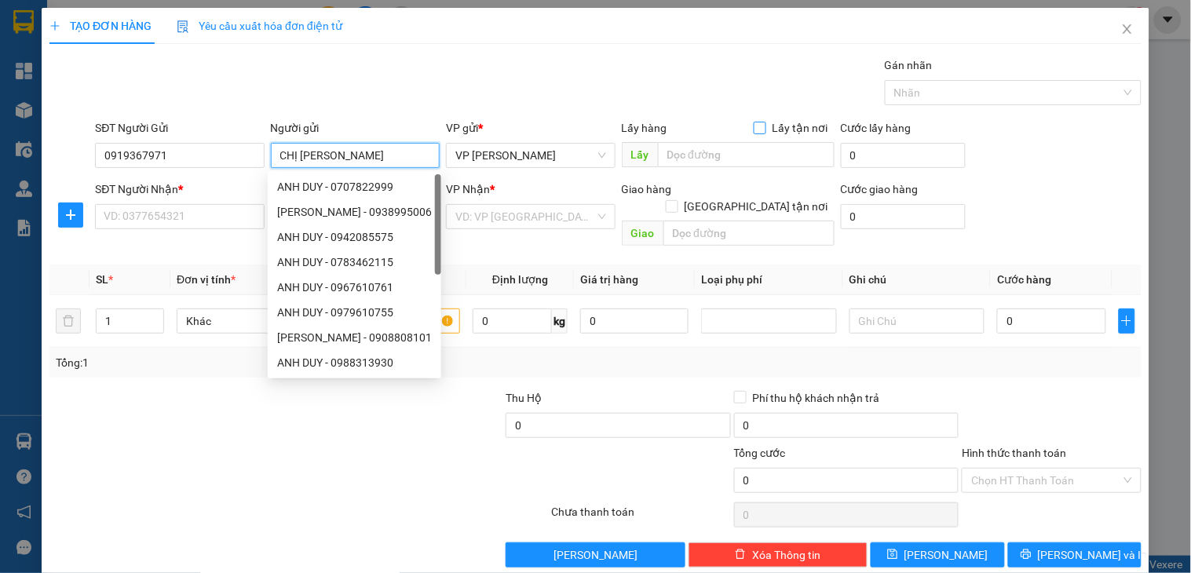
type input "CHỊ [PERSON_NAME]"
click at [754, 130] on input "Lấy tận nơi" at bounding box center [759, 127] width 11 height 11
checkbox input "true"
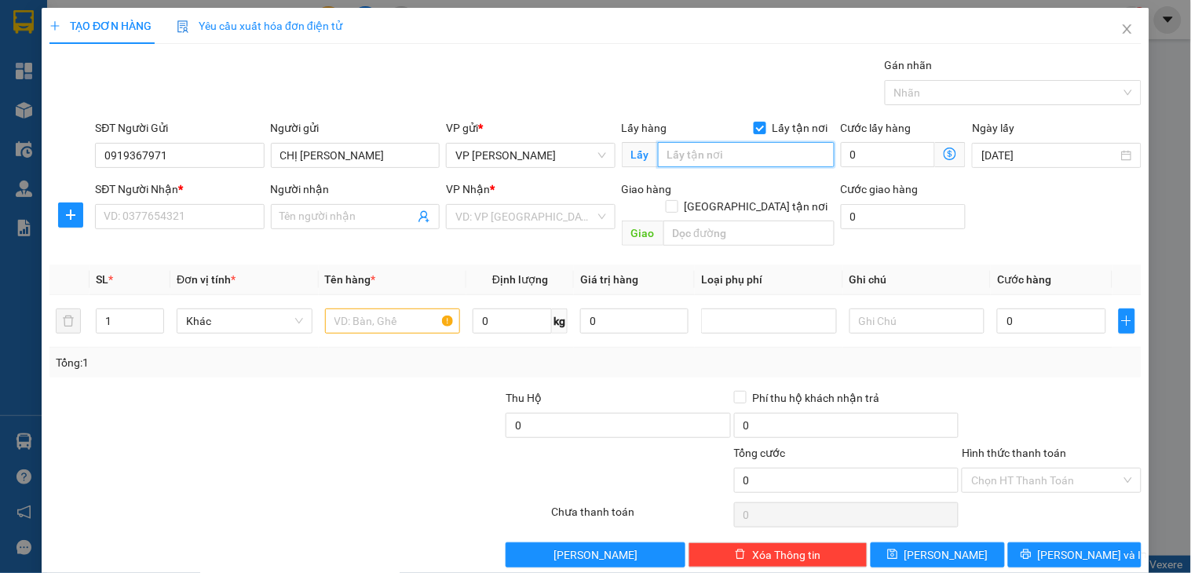
click at [705, 155] on input "text" at bounding box center [746, 154] width 177 height 25
type input "[STREET_ADDRESS][PERSON_NAME]"
click at [864, 152] on input "0" at bounding box center [888, 154] width 95 height 25
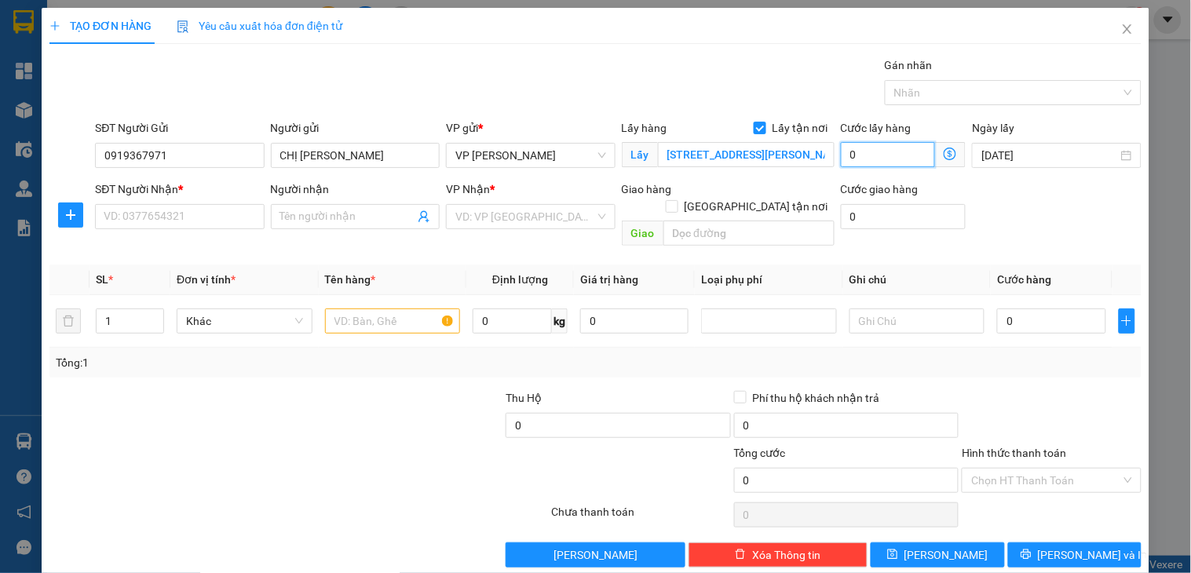
type input "5"
type input "0"
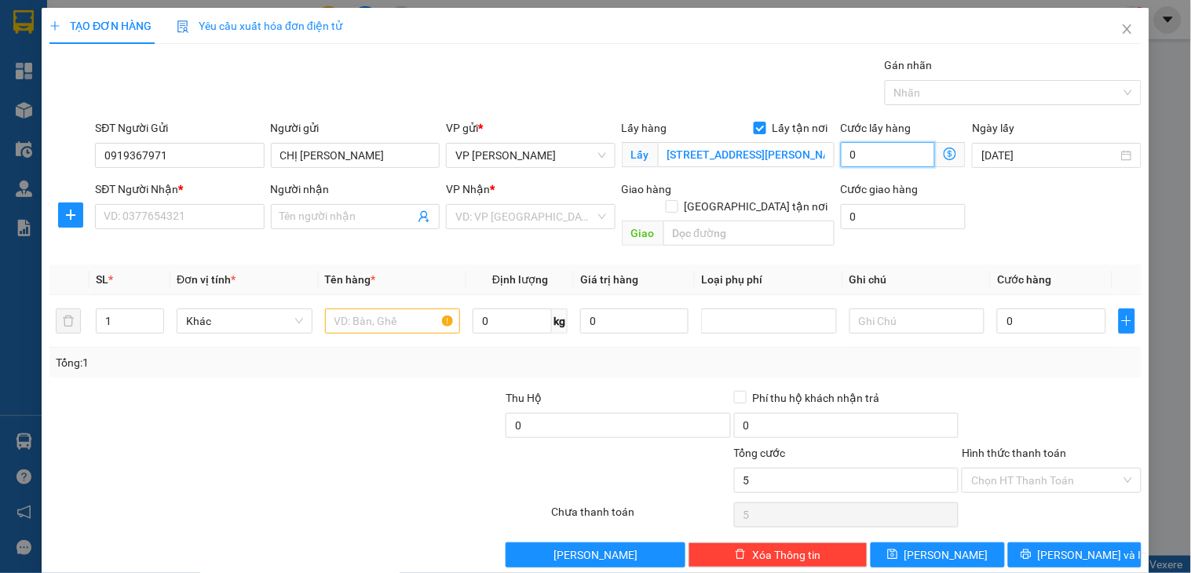
type input "0"
drag, startPoint x: 882, startPoint y: 155, endPoint x: 831, endPoint y: 163, distance: 52.4
click at [841, 163] on input "0" at bounding box center [888, 154] width 95 height 25
type input "5"
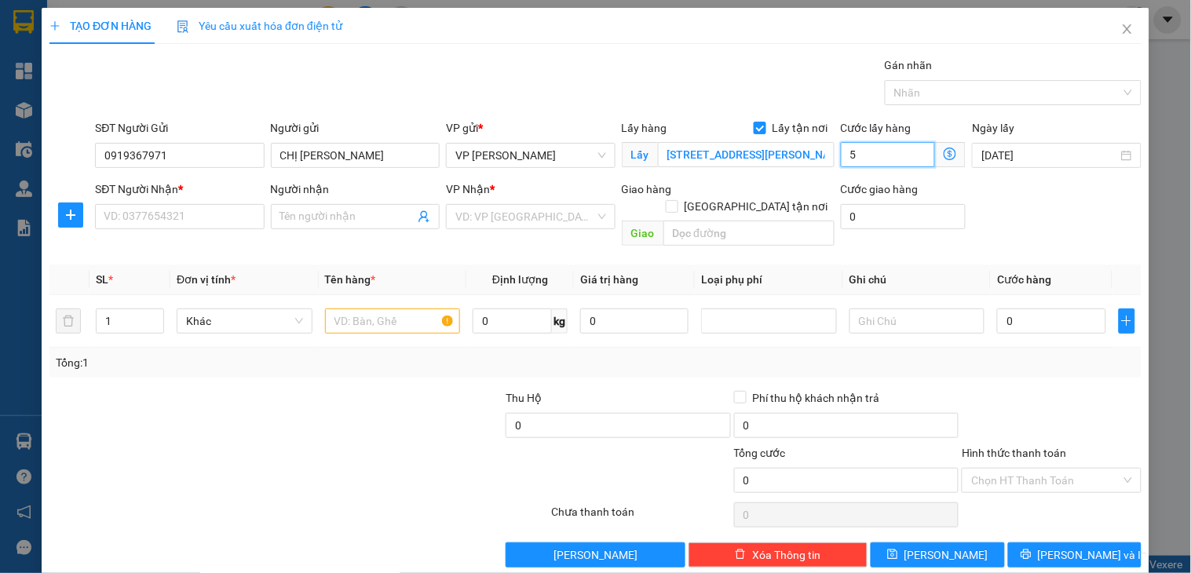
type input "5"
type input "50"
type input "500"
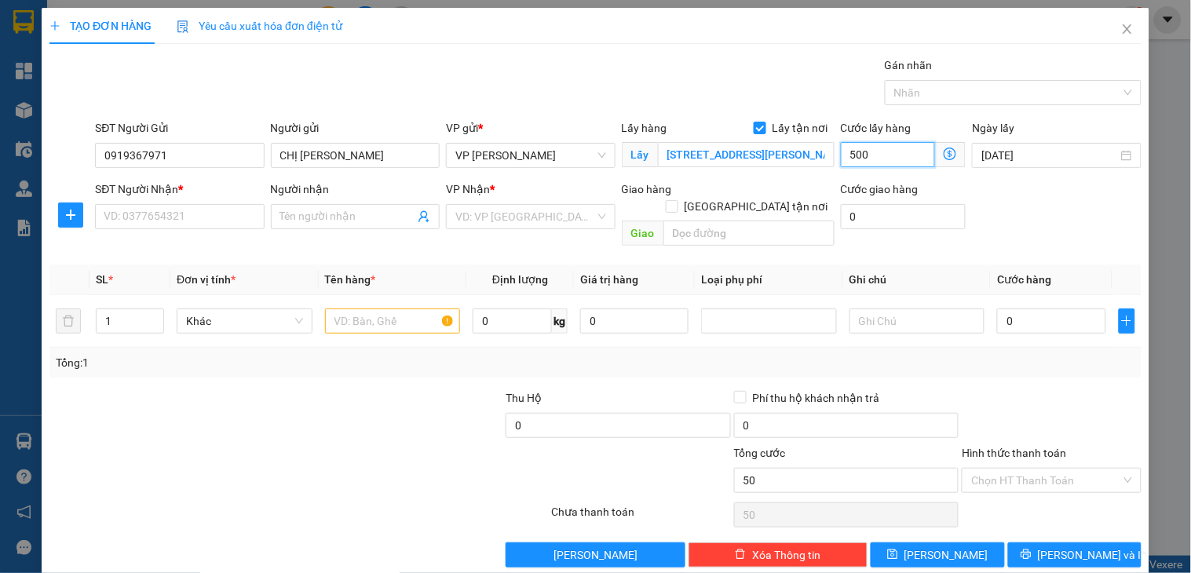
type input "500"
type input "5.000"
type input "50.000"
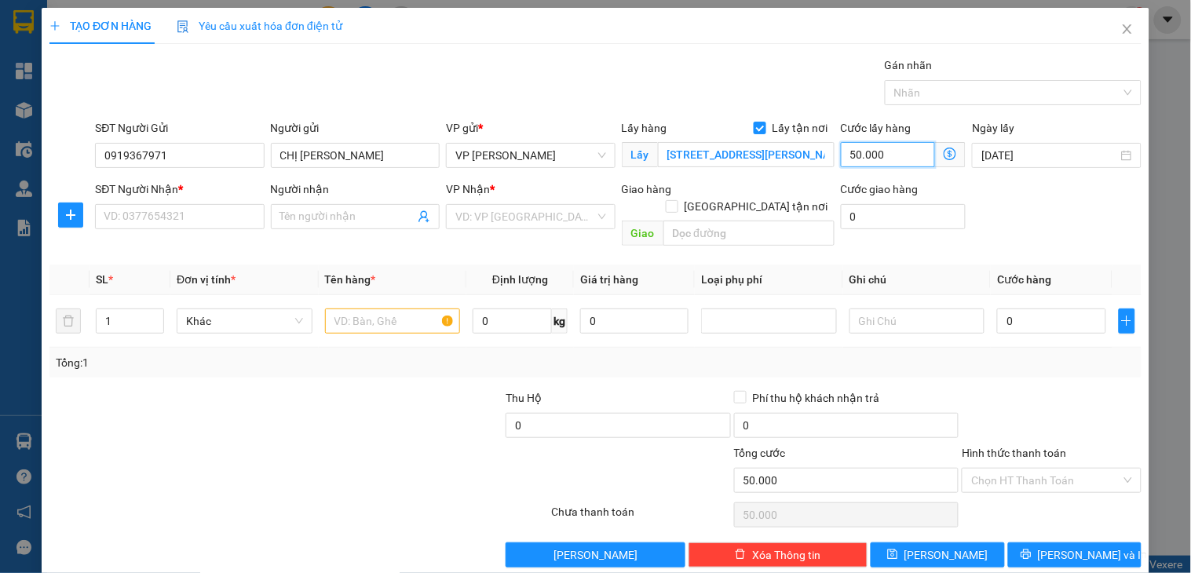
type input "50.000"
